Goal: Task Accomplishment & Management: Use online tool/utility

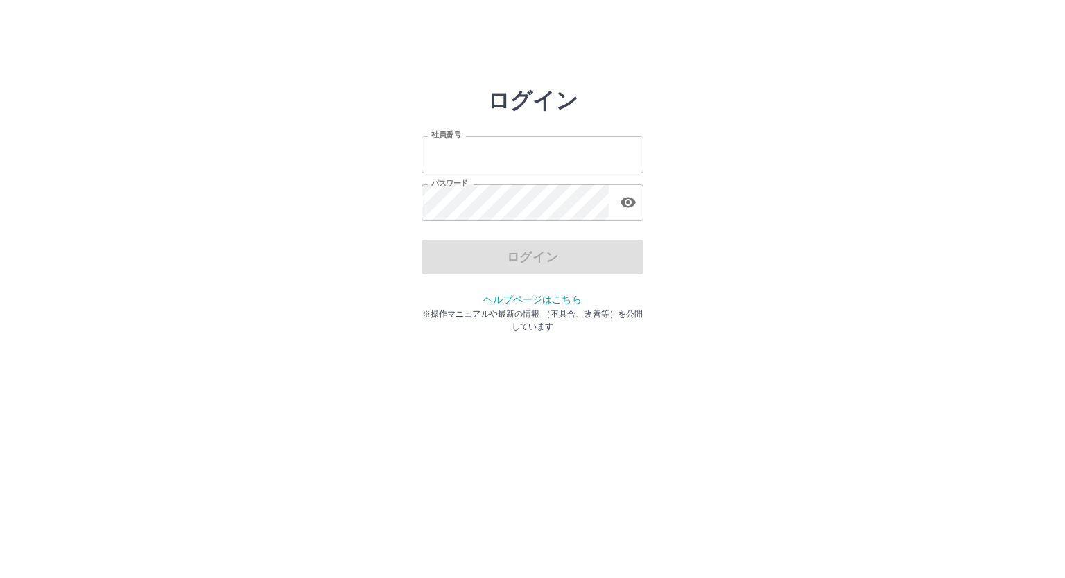
type input "*******"
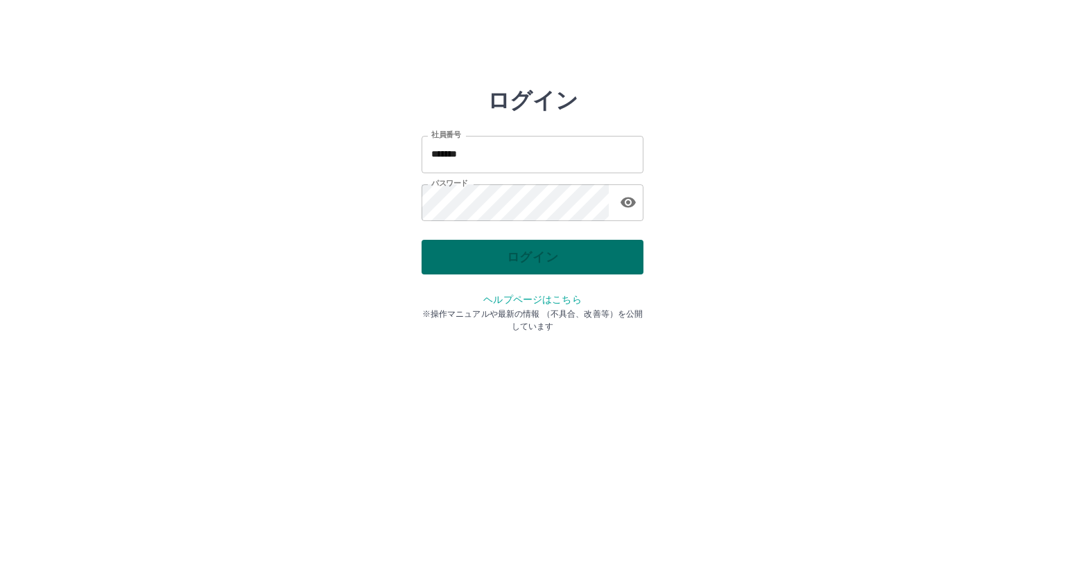
click at [508, 253] on div "ログイン" at bounding box center [533, 257] width 222 height 35
click at [508, 253] on button "ログイン" at bounding box center [533, 257] width 222 height 35
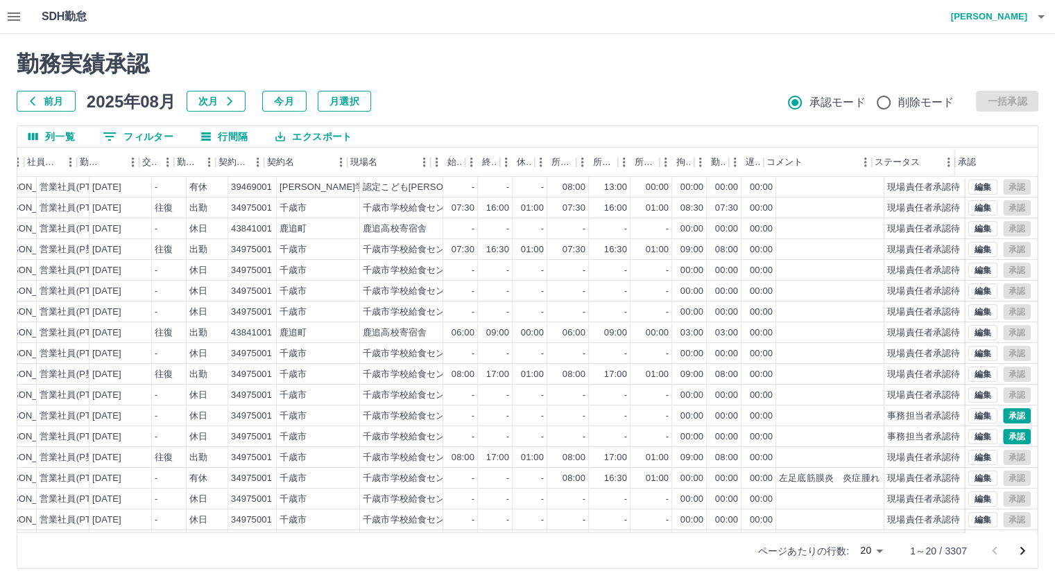
scroll to position [0, 201]
click at [945, 164] on icon "メニュー" at bounding box center [949, 162] width 14 height 14
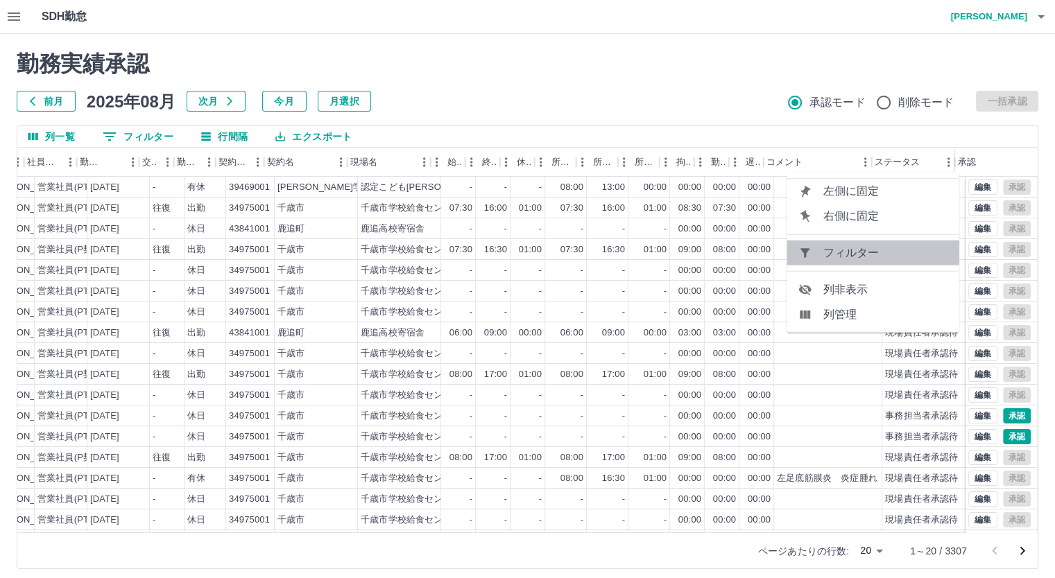
click at [893, 254] on span "フィルター" at bounding box center [885, 253] width 125 height 17
select select "**********"
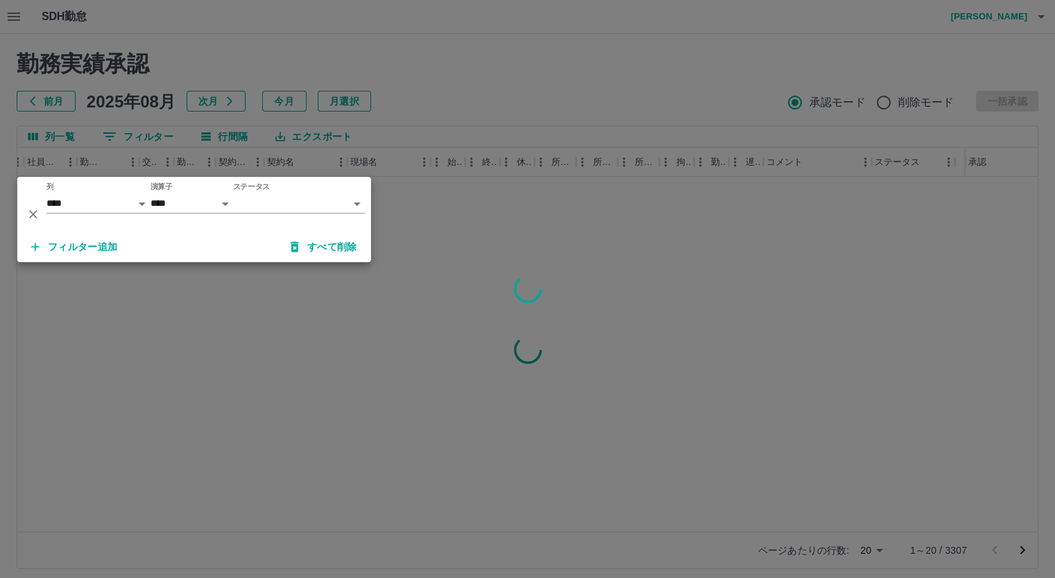
scroll to position [0, 191]
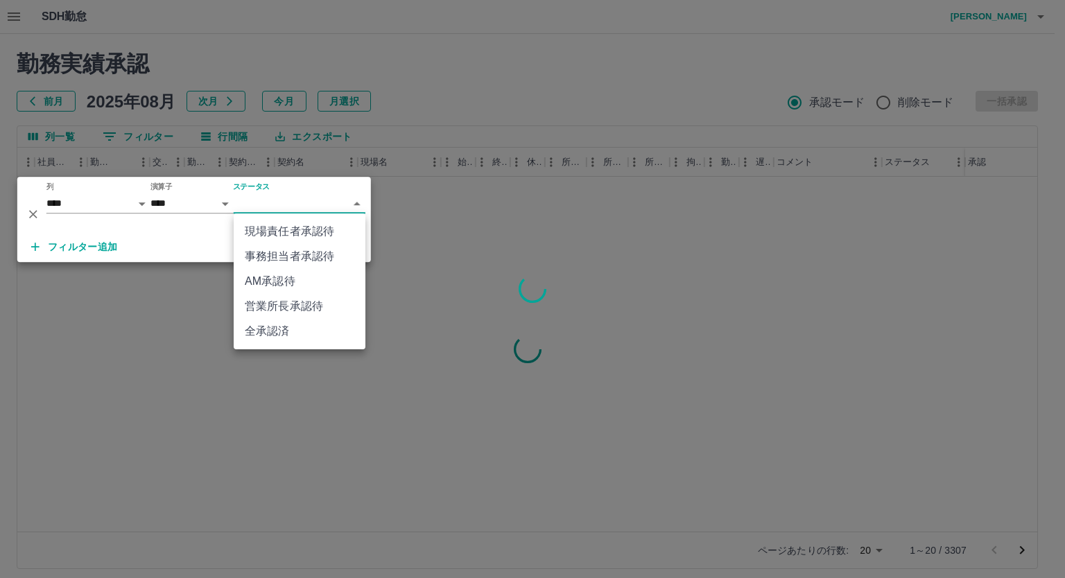
click at [356, 205] on body "SDH勤怠 [PERSON_NAME] 勤務実績承認 前月 [DATE] 次月 今月 月選択 承認モード 削除モード 一括承認 列一覧 0 フィルター 行間隔…" at bounding box center [532, 293] width 1065 height 586
click at [328, 254] on li "事務担当者承認待" at bounding box center [300, 256] width 132 height 25
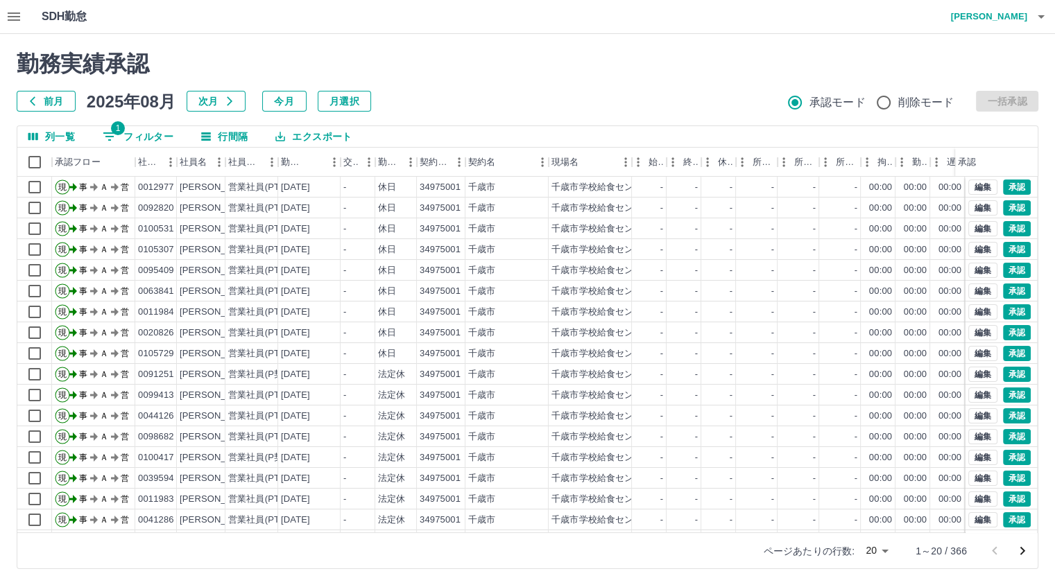
scroll to position [0, 0]
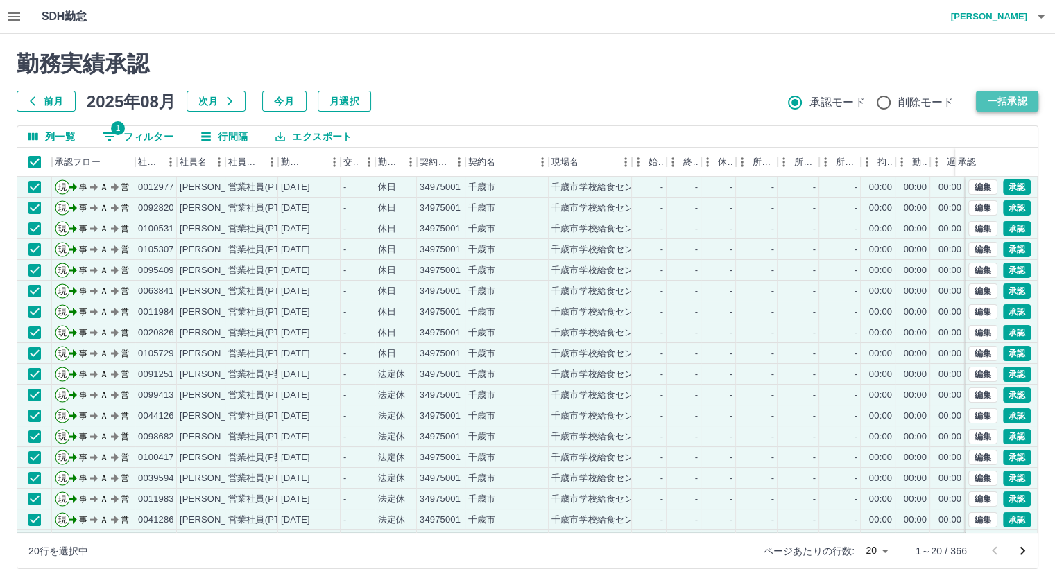
click at [998, 96] on button "一括承認" at bounding box center [1007, 101] width 62 height 21
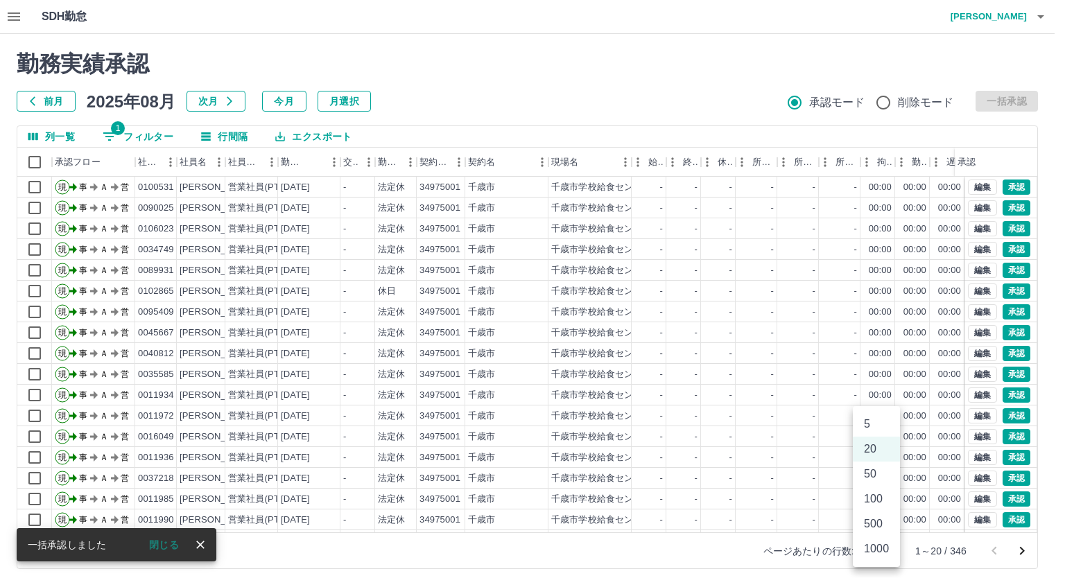
click at [883, 553] on body "SDH勤怠 [PERSON_NAME] 勤務実績承認 前月 [DATE] 次月 今月 月選択 承認モード 削除モード 一括承認 列一覧 1 フィルター 行間隔…" at bounding box center [532, 293] width 1065 height 586
click at [882, 528] on li "500" at bounding box center [876, 524] width 47 height 25
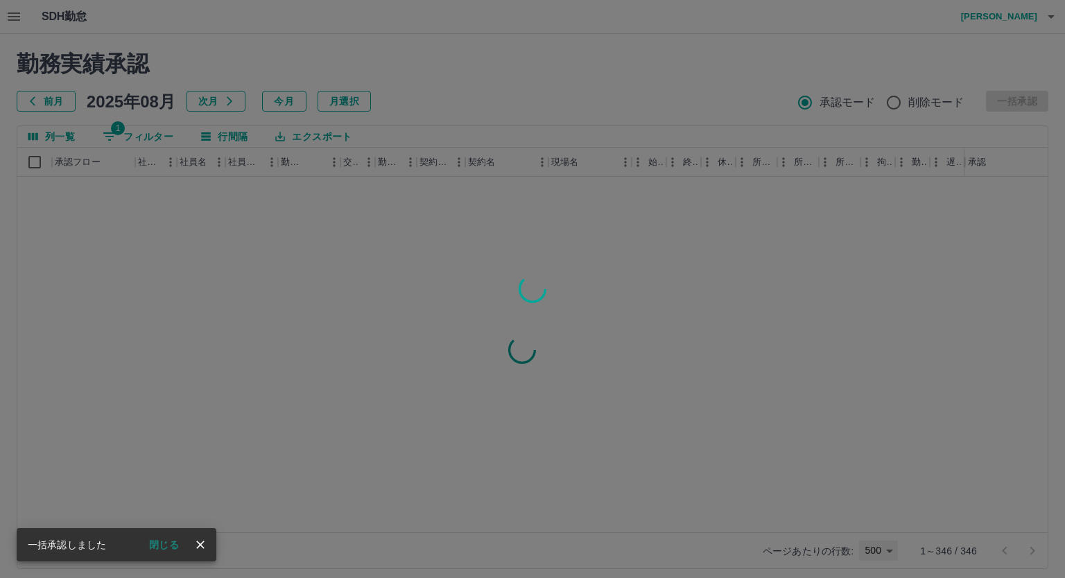
type input "***"
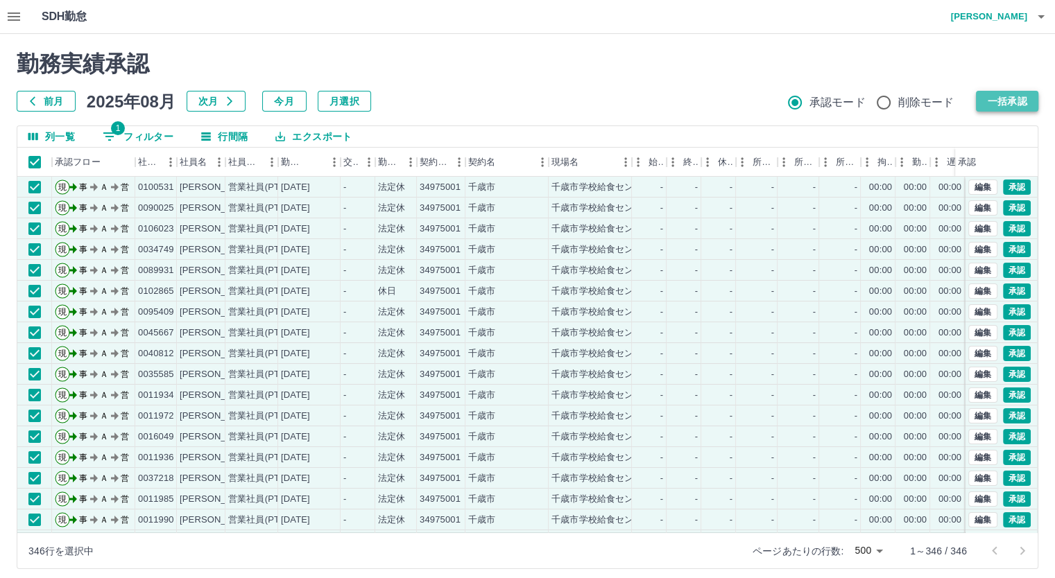
click at [994, 100] on button "一括承認" at bounding box center [1007, 101] width 62 height 21
